Goal: Task Accomplishment & Management: Use online tool/utility

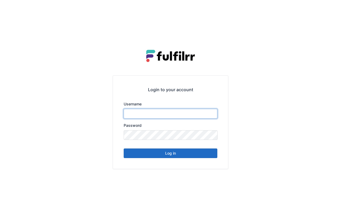
type input "*******"
click at [203, 158] on button "Log in" at bounding box center [171, 154] width 94 height 10
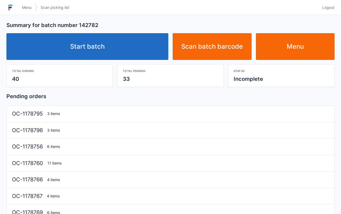
click at [127, 45] on link "Start batch" at bounding box center [87, 46] width 162 height 27
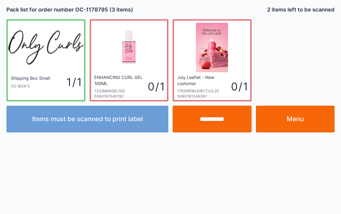
click at [306, 117] on link "Menu" at bounding box center [295, 119] width 79 height 27
